Goal: Find specific page/section: Find specific page/section

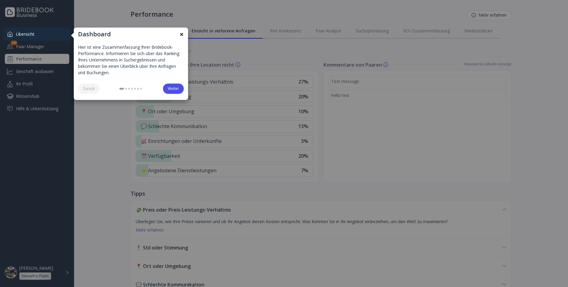
click at [183, 34] on link "×" at bounding box center [182, 34] width 4 height 7
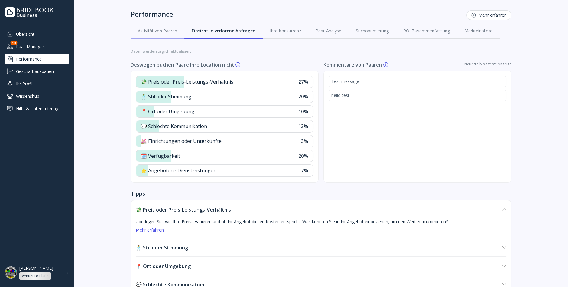
click at [163, 29] on div "Aktivität von Paaren" at bounding box center [157, 31] width 39 height 6
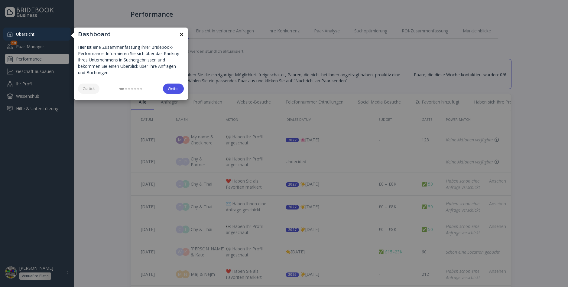
click at [180, 35] on link "×" at bounding box center [182, 34] width 4 height 7
